Goal: Navigation & Orientation: Understand site structure

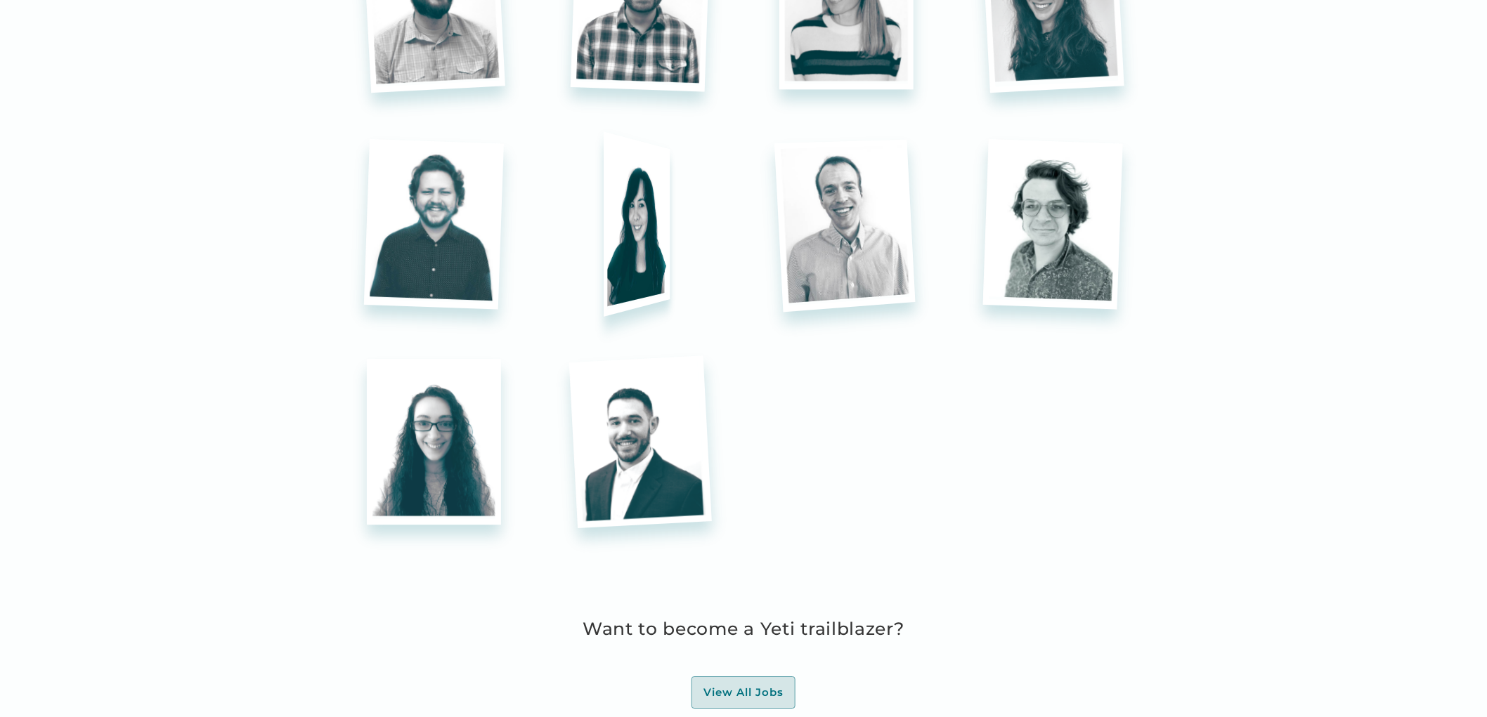
scroll to position [3435, 0]
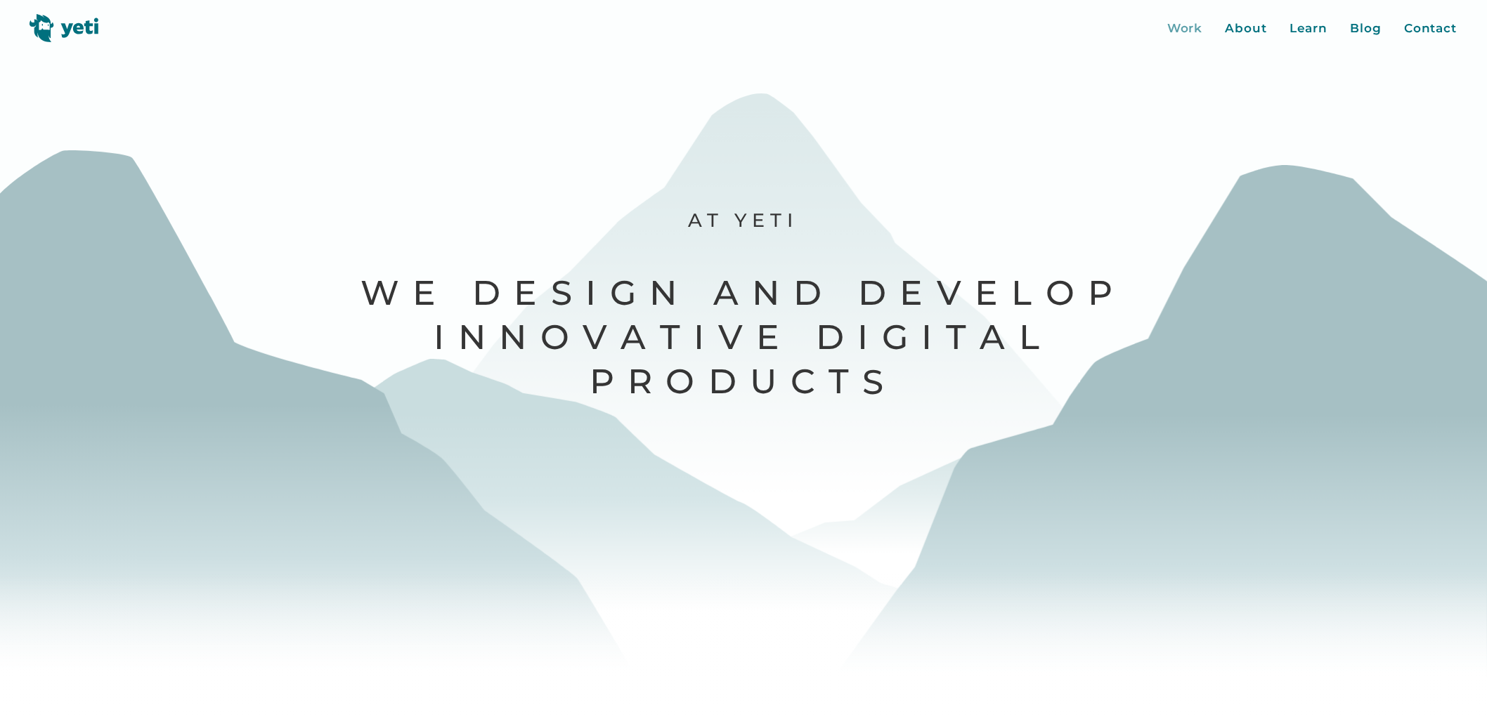
click at [1181, 25] on div "Work" at bounding box center [1185, 29] width 36 height 18
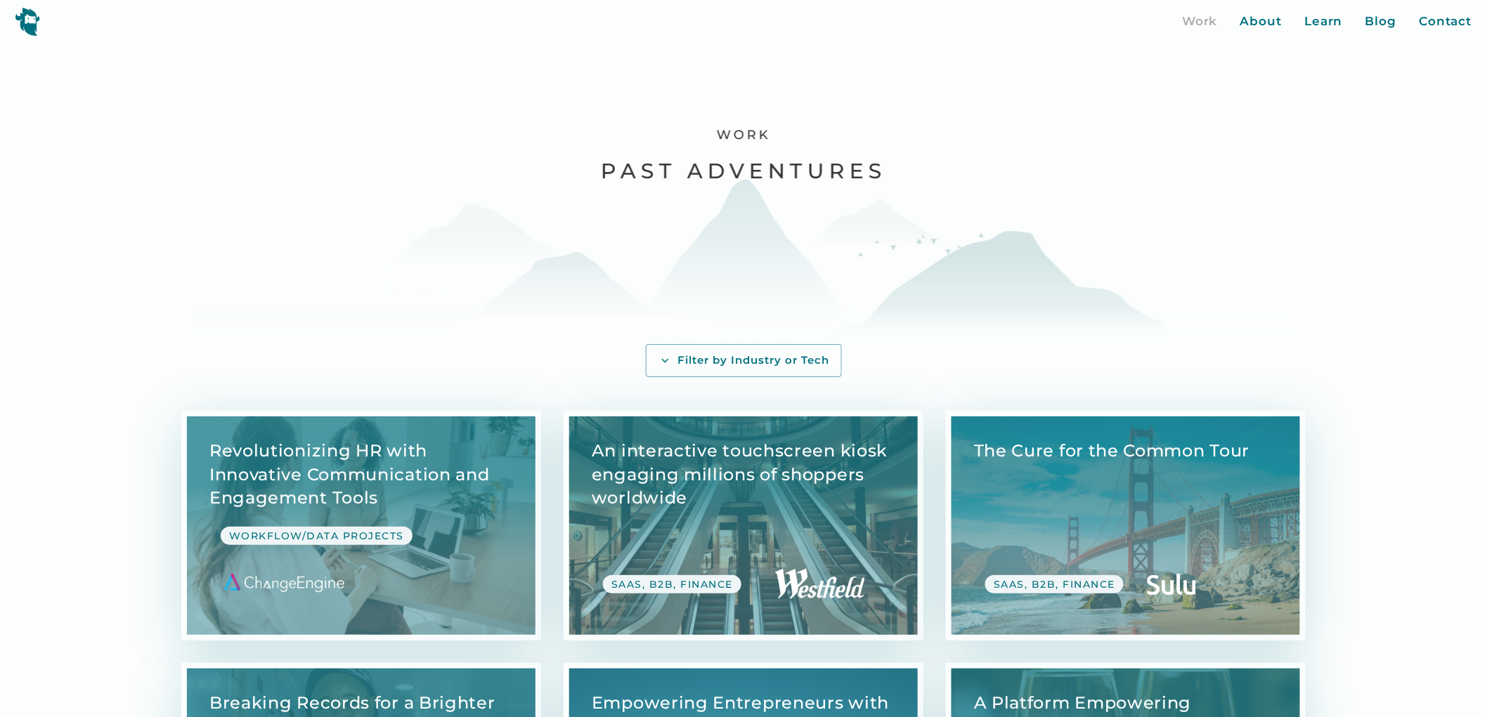
click at [24, 21] on img at bounding box center [27, 21] width 25 height 29
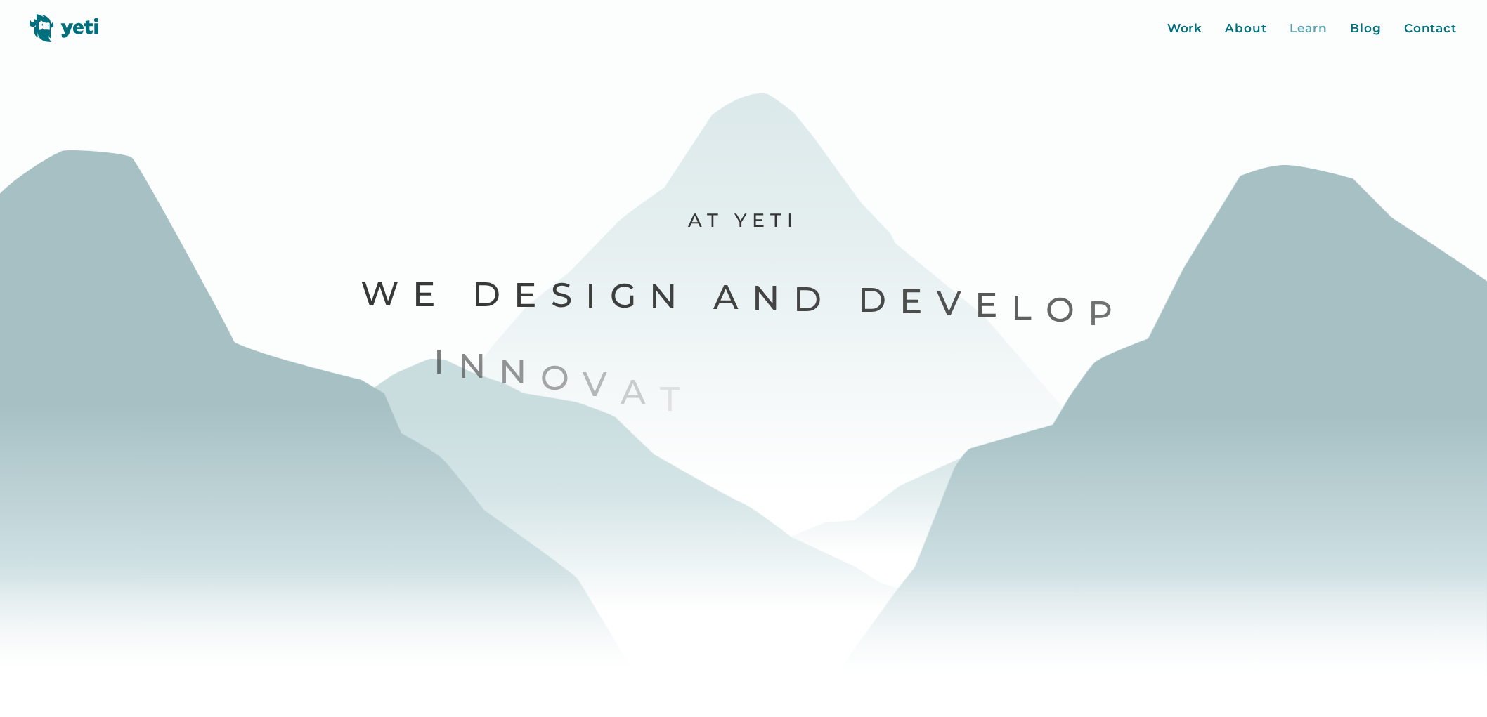
click at [1315, 25] on div "Learn" at bounding box center [1308, 29] width 39 height 18
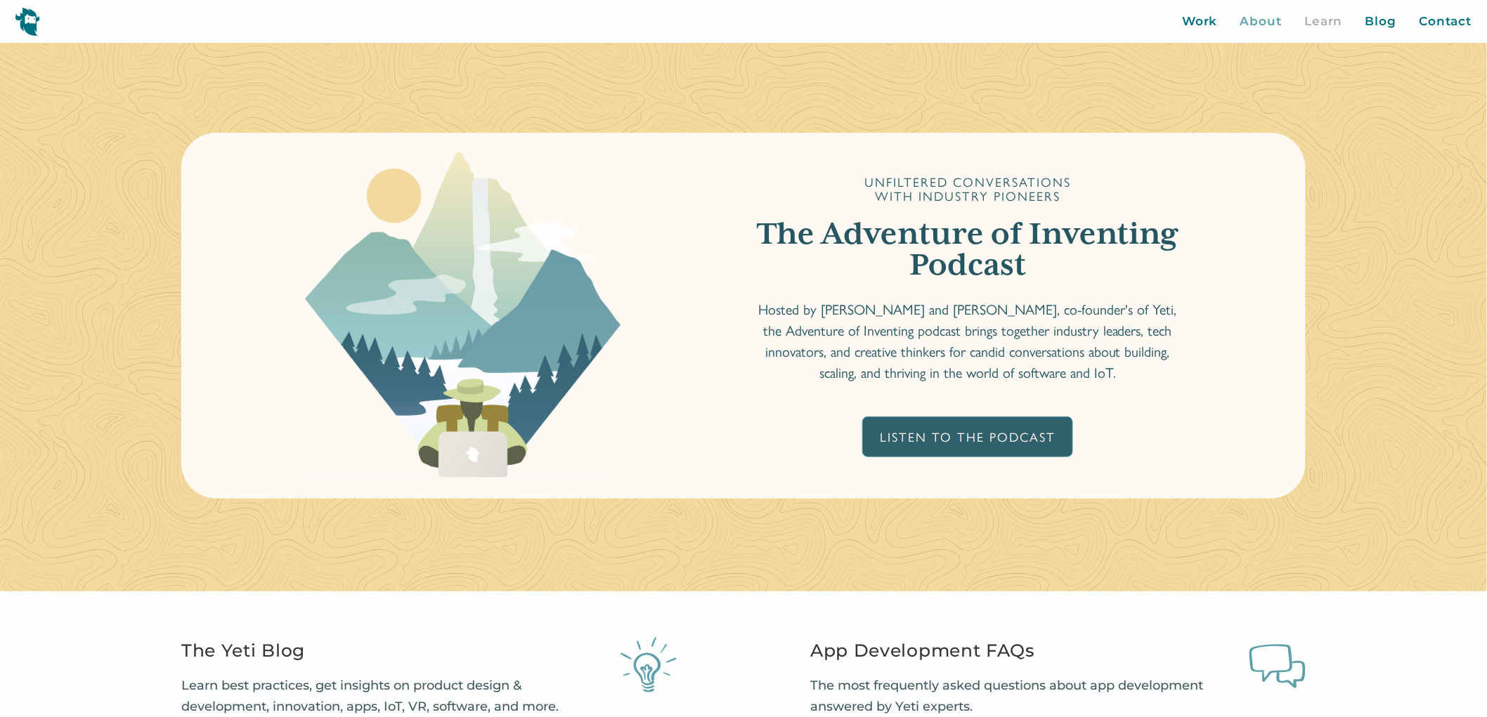
click at [1260, 21] on div "About" at bounding box center [1261, 22] width 42 height 18
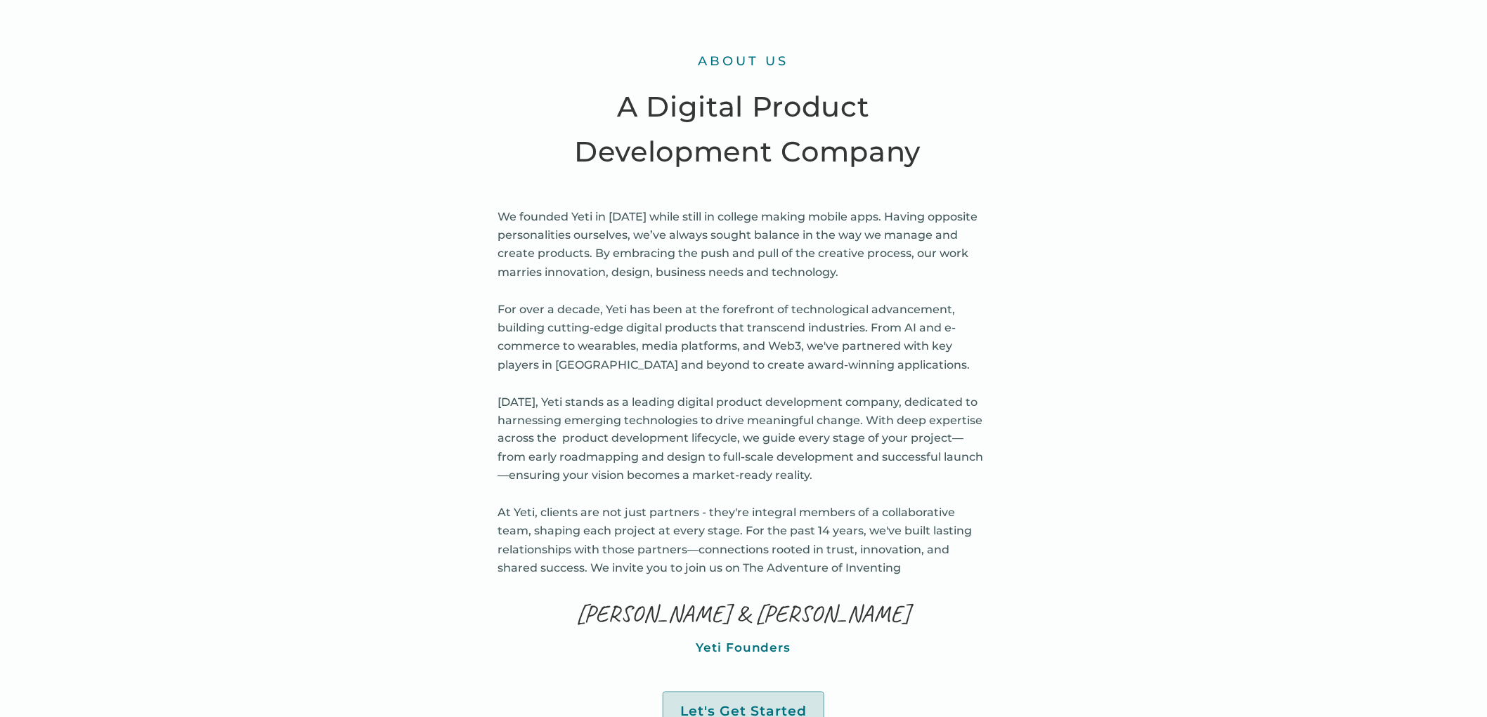
scroll to position [859, 0]
